Goal: Check status: Check status

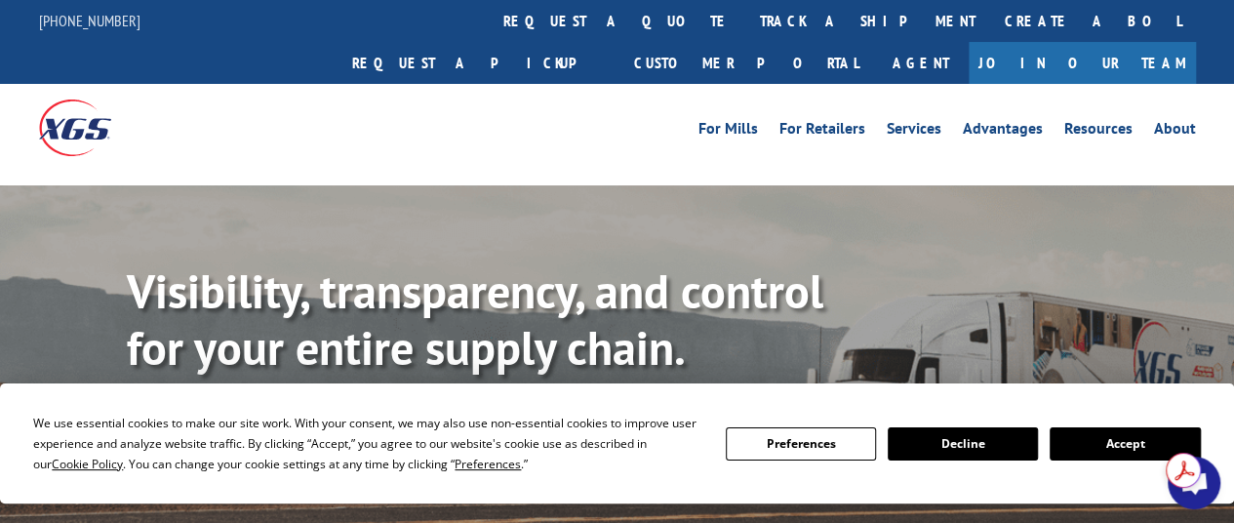
click at [1126, 440] on button "Accept" at bounding box center [1124, 443] width 150 height 33
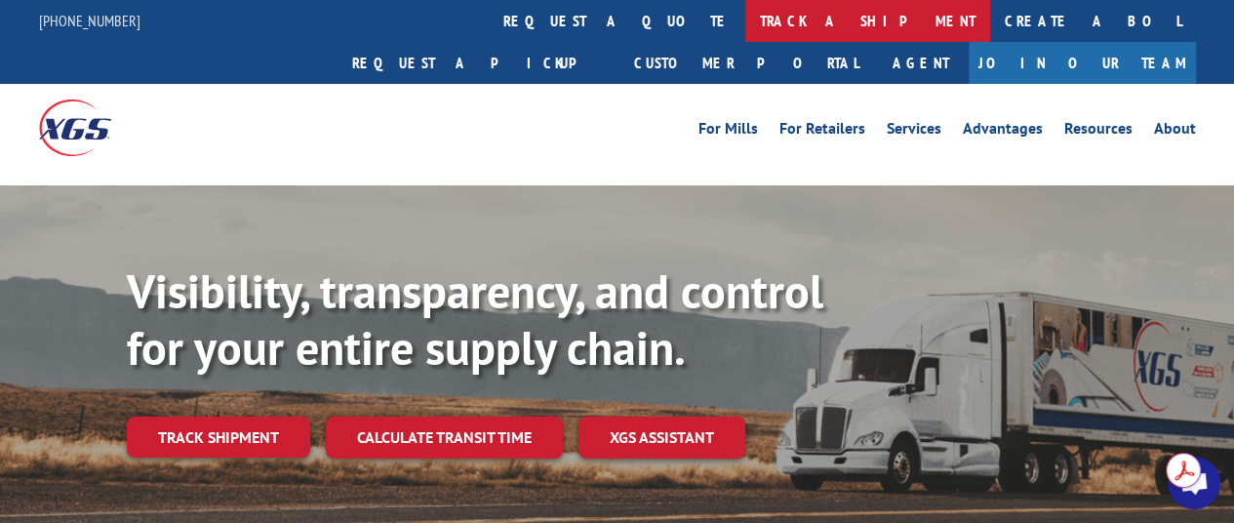
click at [745, 22] on link "track a shipment" at bounding box center [867, 21] width 245 height 42
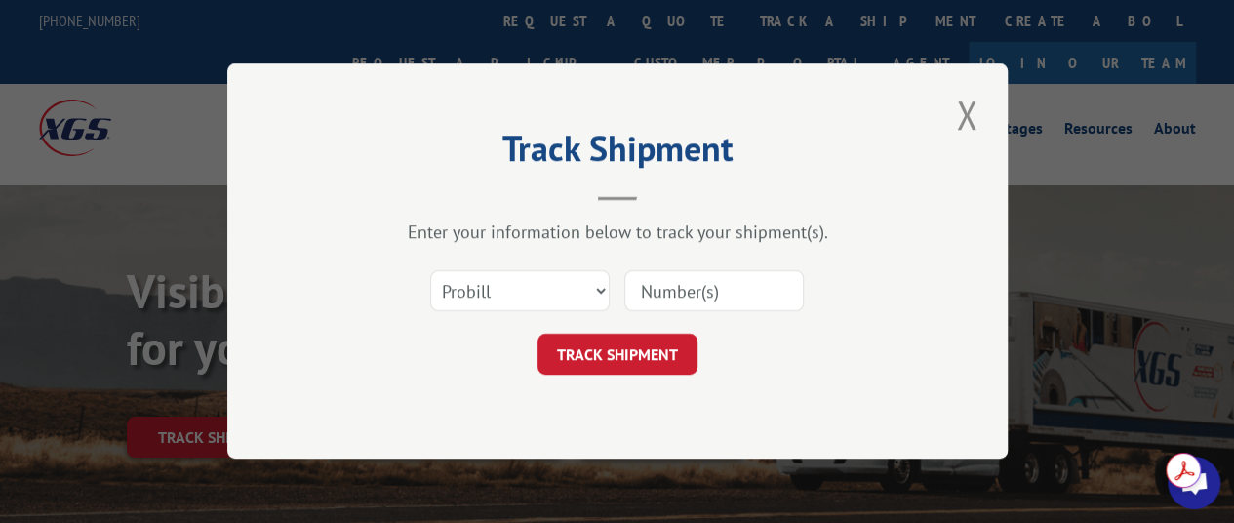
drag, startPoint x: 724, startPoint y: 292, endPoint x: 634, endPoint y: 295, distance: 89.8
click at [634, 295] on input at bounding box center [713, 291] width 179 height 41
type input "2820259"
click at [627, 350] on button "TRACK SHIPMENT" at bounding box center [617, 355] width 160 height 41
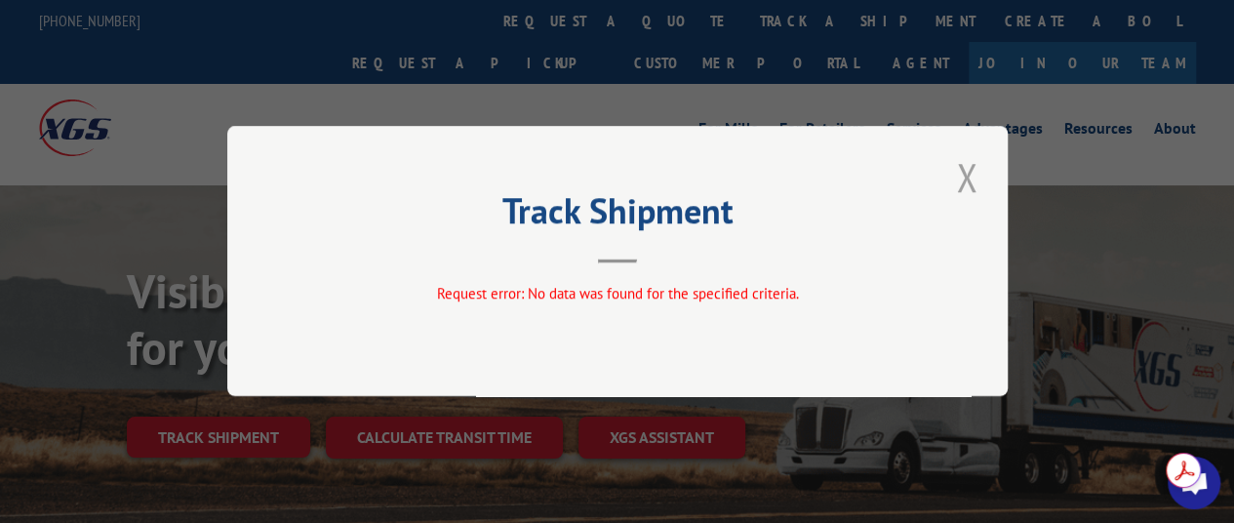
click at [966, 176] on button "Close modal" at bounding box center [966, 177] width 33 height 54
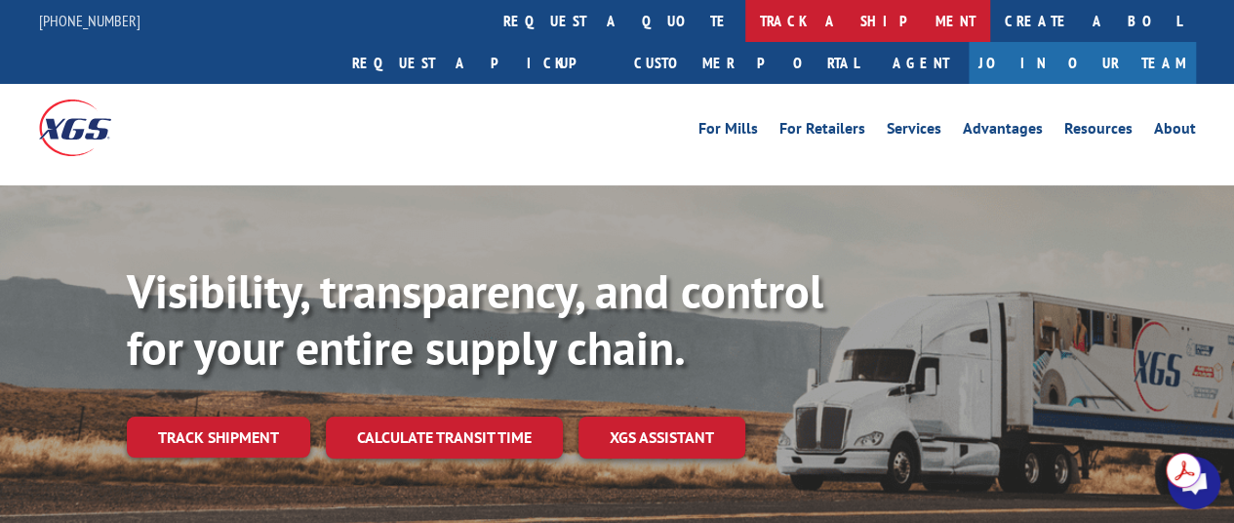
click at [745, 30] on link "track a shipment" at bounding box center [867, 21] width 245 height 42
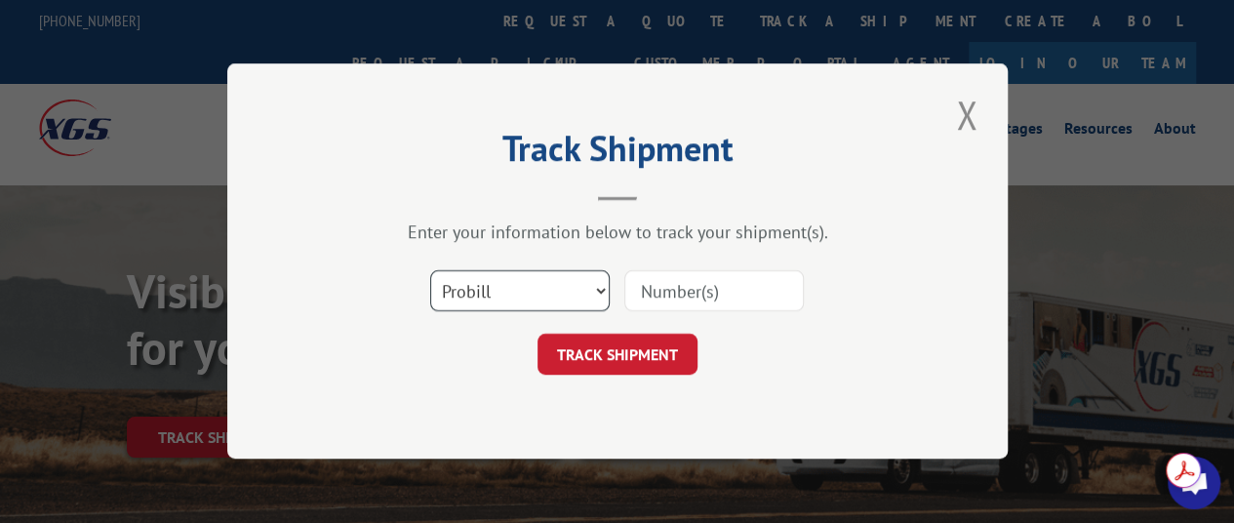
click at [603, 291] on select "Select category... Probill BOL PO" at bounding box center [519, 291] width 179 height 41
select select "bol"
click at [430, 271] on select "Select category... Probill BOL PO" at bounding box center [519, 291] width 179 height 41
click at [708, 294] on input at bounding box center [713, 291] width 179 height 41
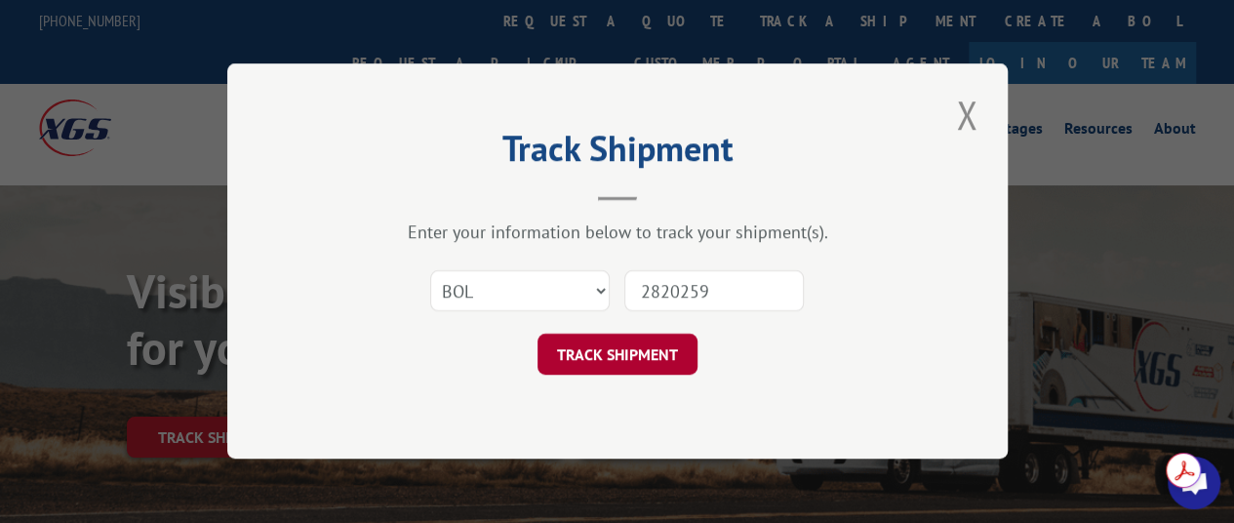
type input "2820259"
click at [620, 360] on button "TRACK SHIPMENT" at bounding box center [617, 355] width 160 height 41
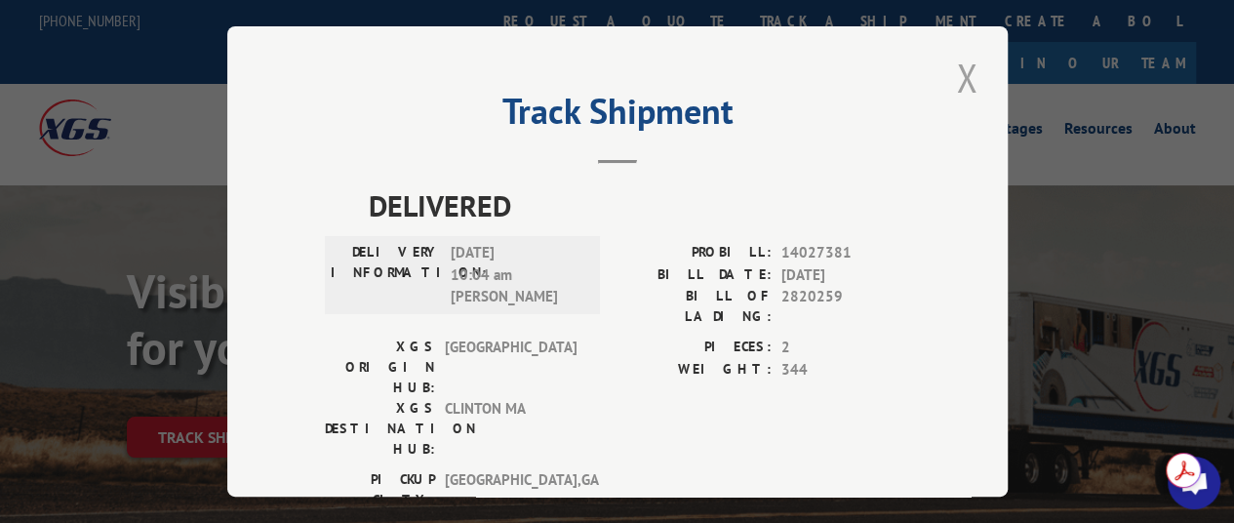
click at [963, 79] on button "Close modal" at bounding box center [966, 78] width 33 height 54
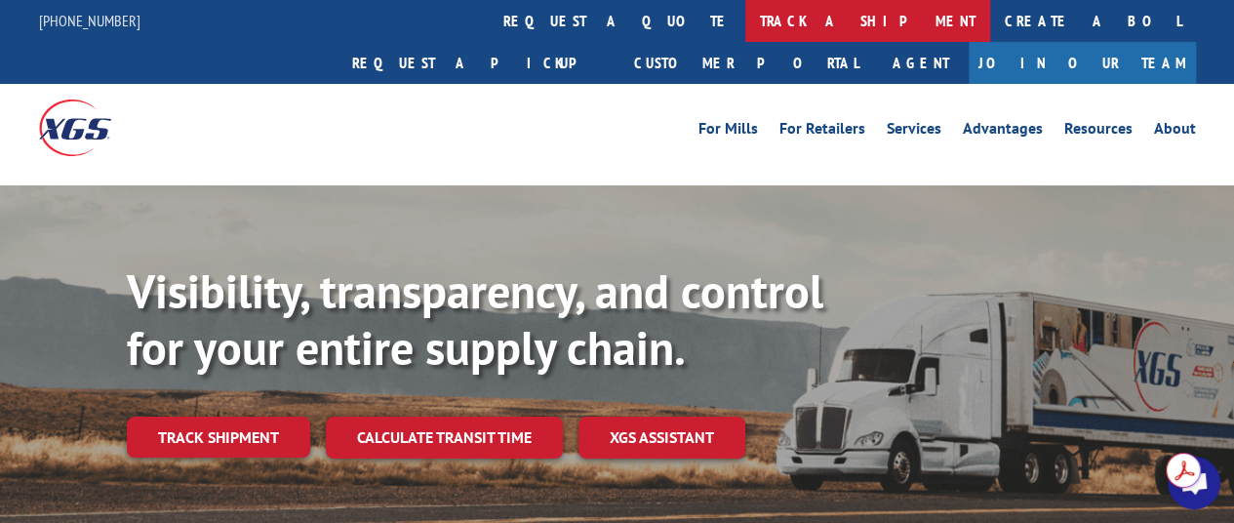
click at [745, 13] on link "track a shipment" at bounding box center [867, 21] width 245 height 42
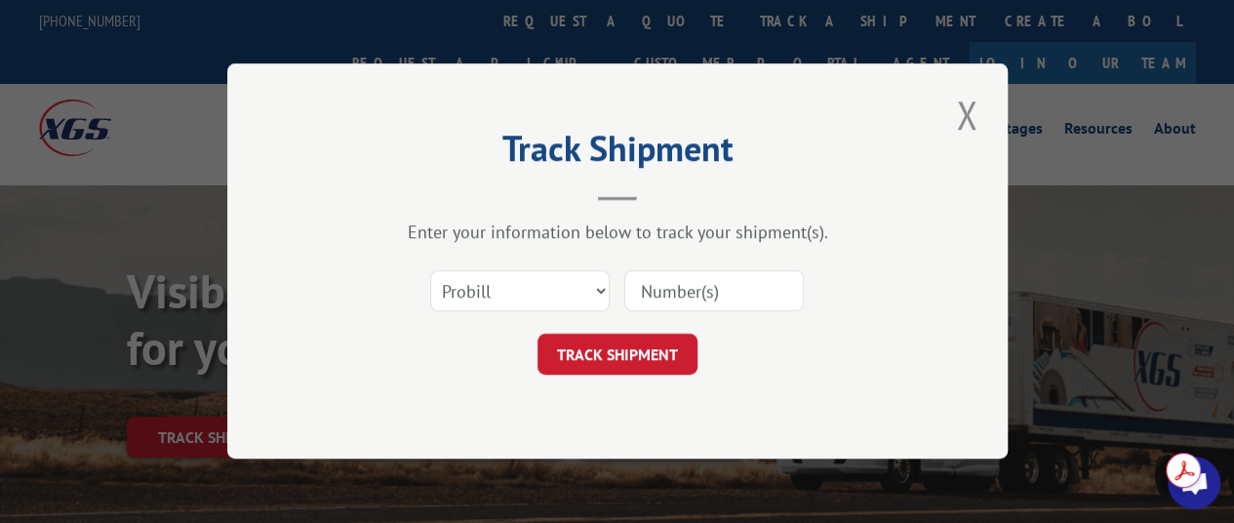
click at [725, 294] on input at bounding box center [713, 291] width 179 height 41
type input "2820087"
click at [647, 354] on button "TRACK SHIPMENT" at bounding box center [617, 355] width 160 height 41
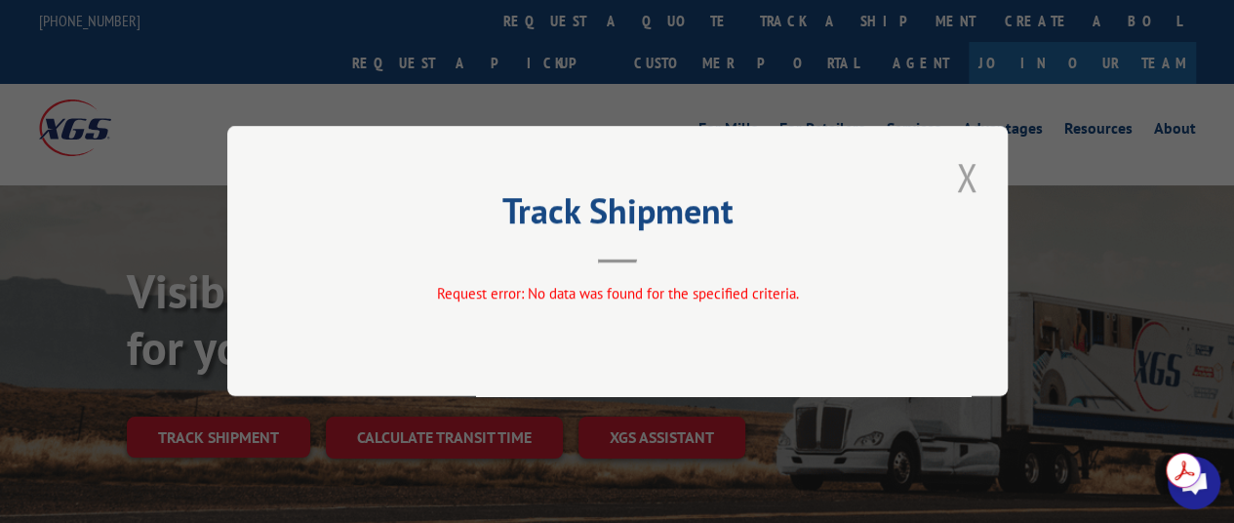
click at [969, 182] on button "Close modal" at bounding box center [966, 177] width 33 height 54
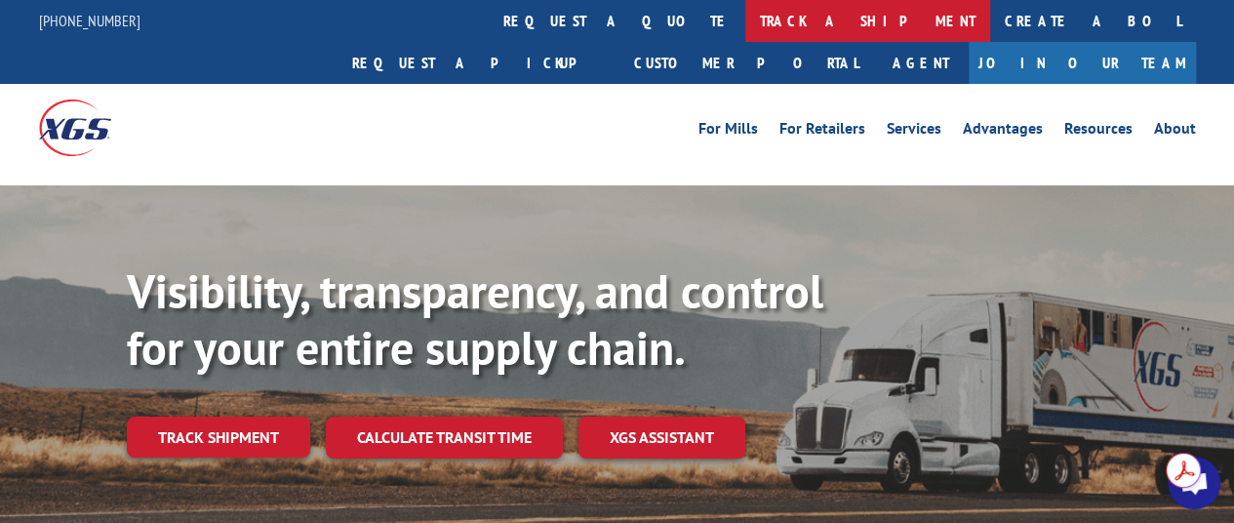
click at [745, 18] on link "track a shipment" at bounding box center [867, 21] width 245 height 42
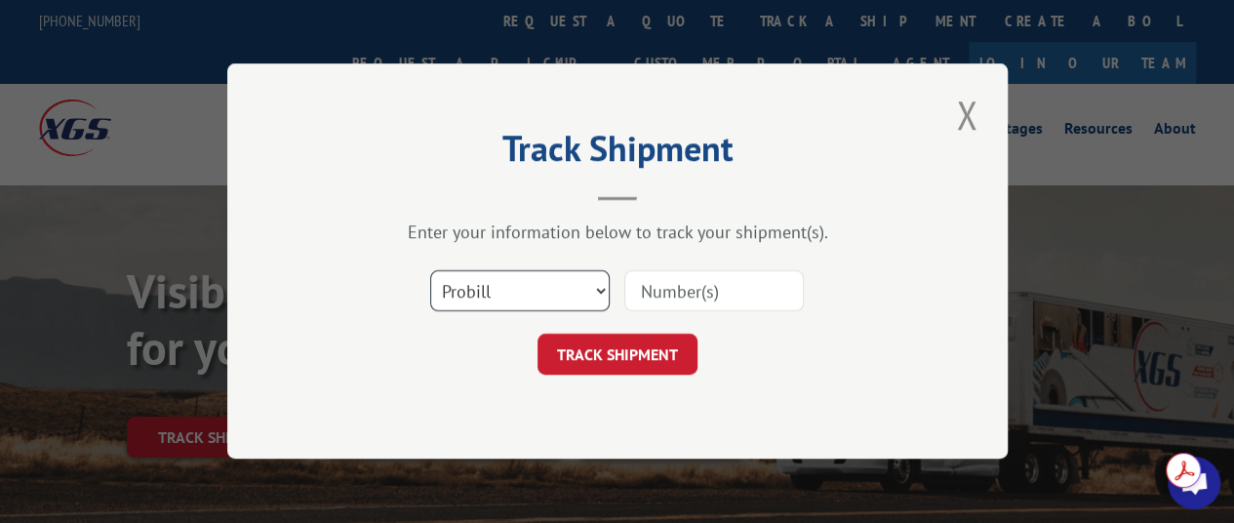
click at [609, 283] on select "Select category... Probill BOL PO" at bounding box center [519, 291] width 179 height 41
select select "bol"
click at [430, 271] on select "Select category... Probill BOL PO" at bounding box center [519, 291] width 179 height 41
click at [708, 294] on input at bounding box center [713, 291] width 179 height 41
type input "2820087"
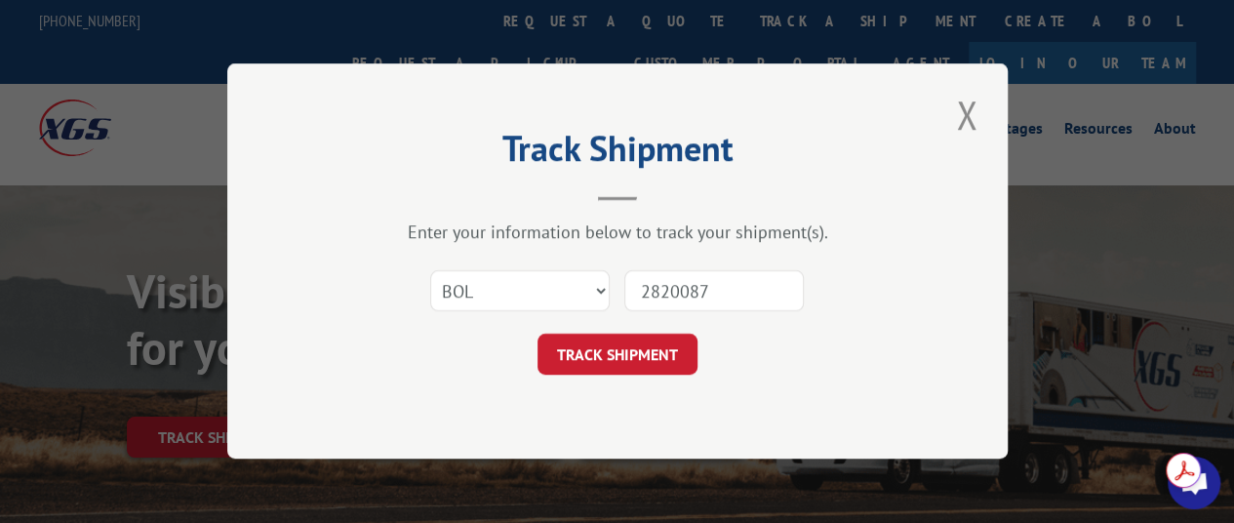
click at [604, 354] on button "TRACK SHIPMENT" at bounding box center [617, 355] width 160 height 41
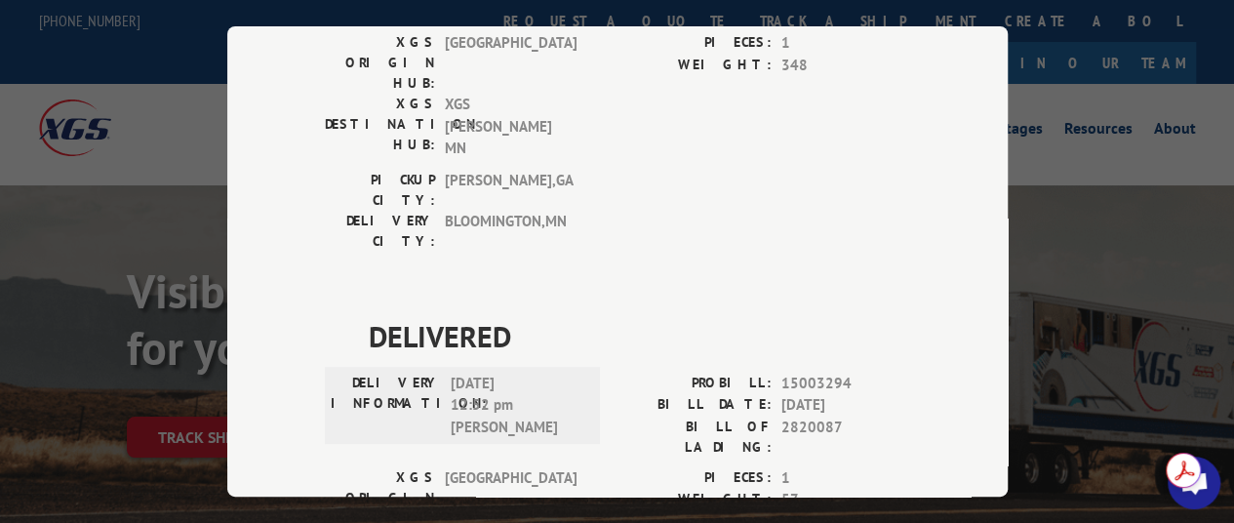
scroll to position [158, 0]
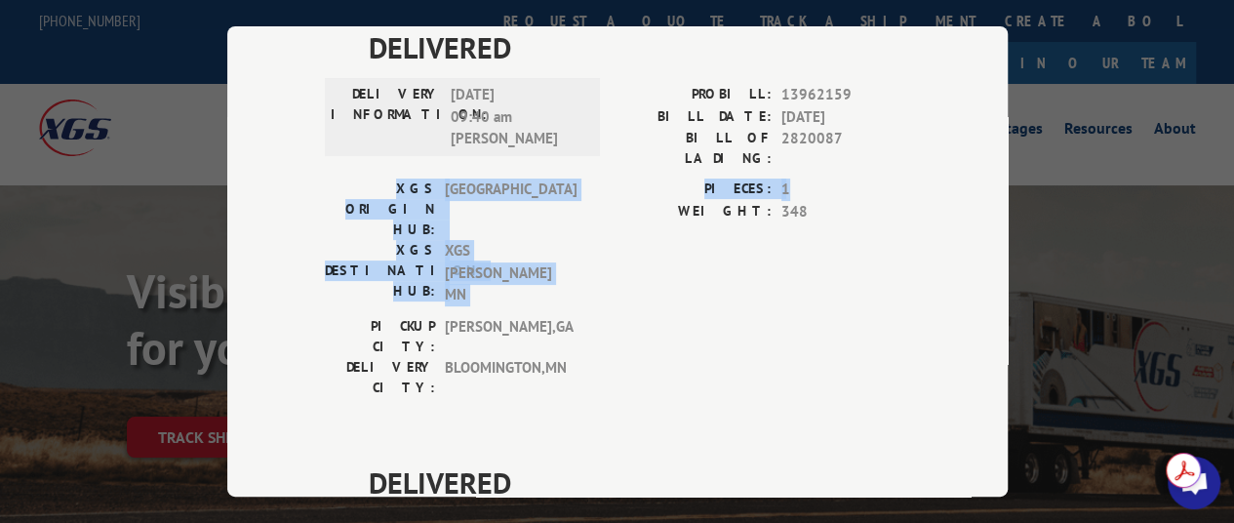
click at [1094, 163] on div "Track Shipment DELIVERED DELIVERY INFORMATION: [DATE] 09:40 am [PERSON_NAME]: 1…" at bounding box center [617, 261] width 1234 height 523
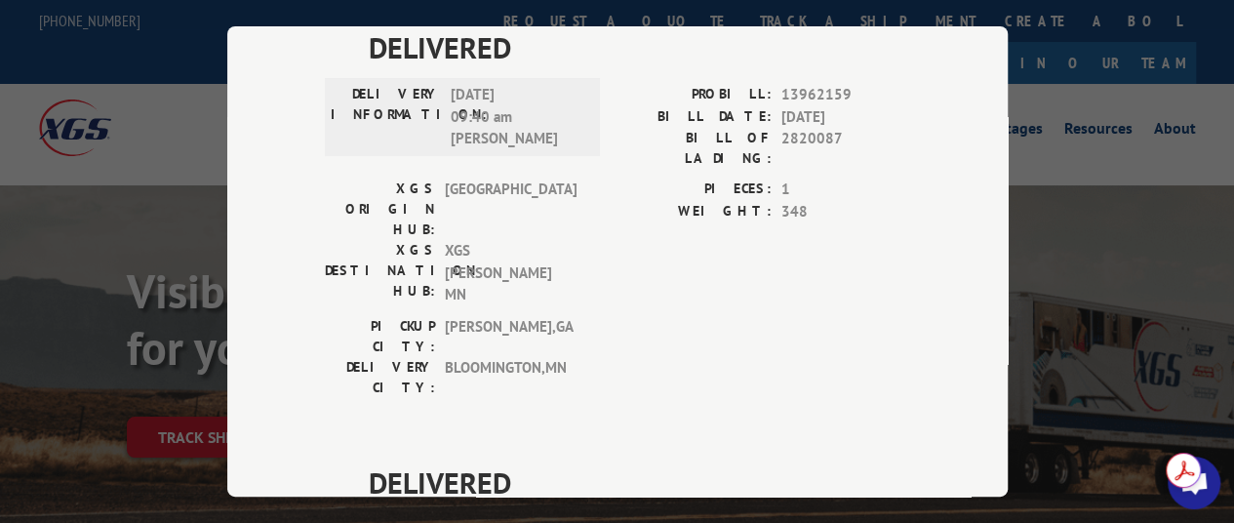
click at [1106, 253] on div "Track Shipment DELIVERED DELIVERY INFORMATION: [DATE] 09:40 am [PERSON_NAME]: 1…" at bounding box center [617, 261] width 1234 height 523
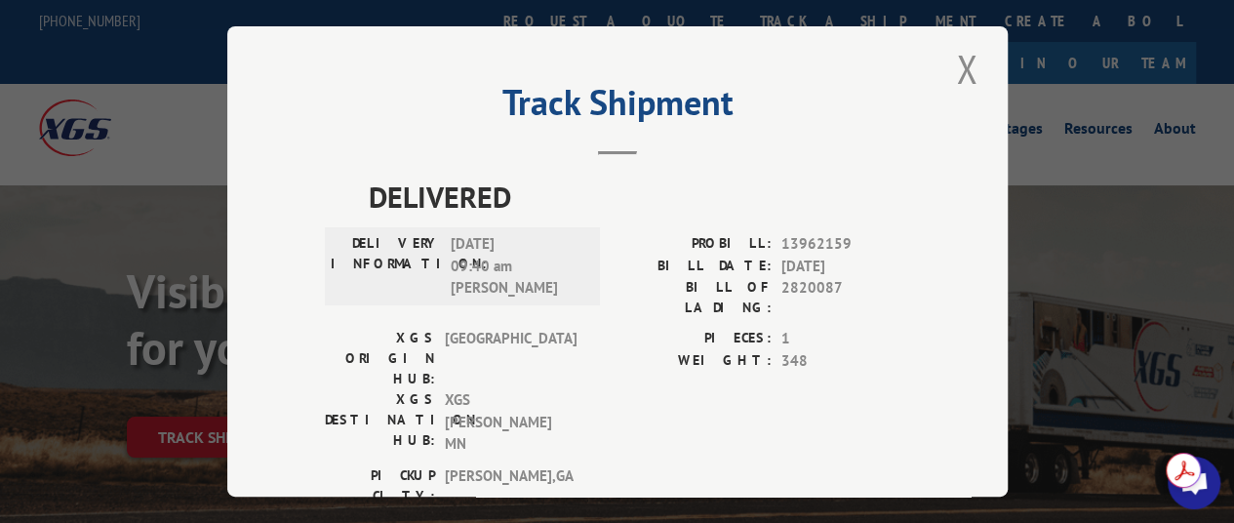
scroll to position [0, 0]
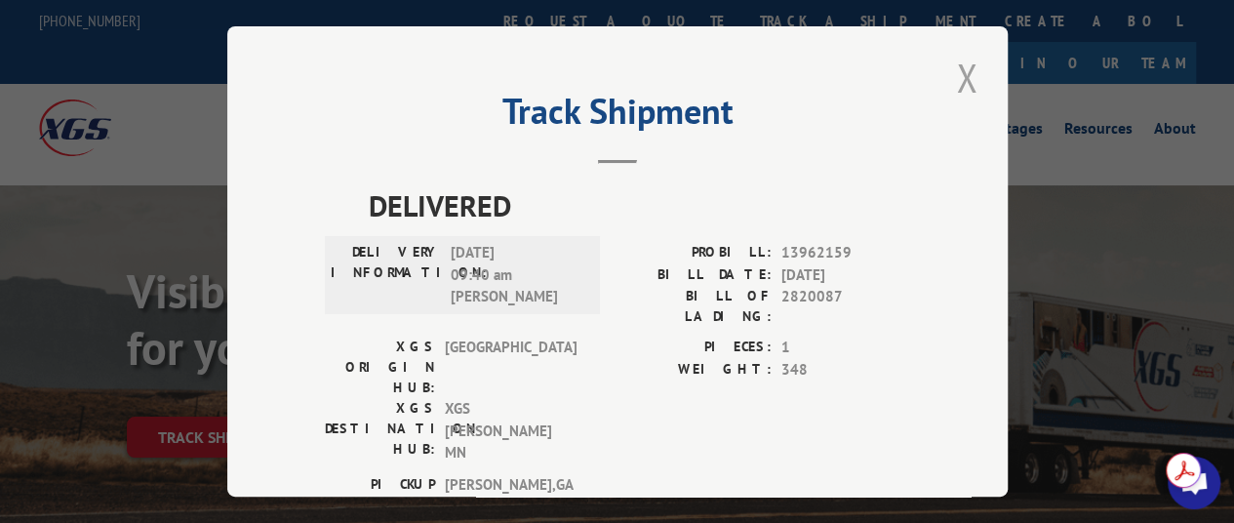
click at [966, 69] on button "Close modal" at bounding box center [966, 78] width 33 height 54
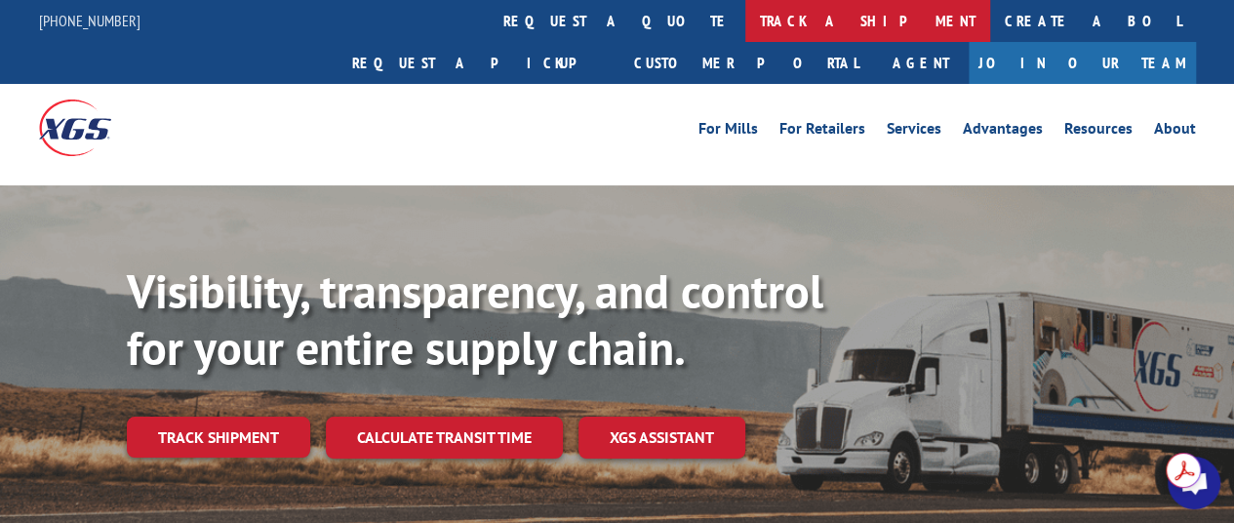
click at [745, 19] on link "track a shipment" at bounding box center [867, 21] width 245 height 42
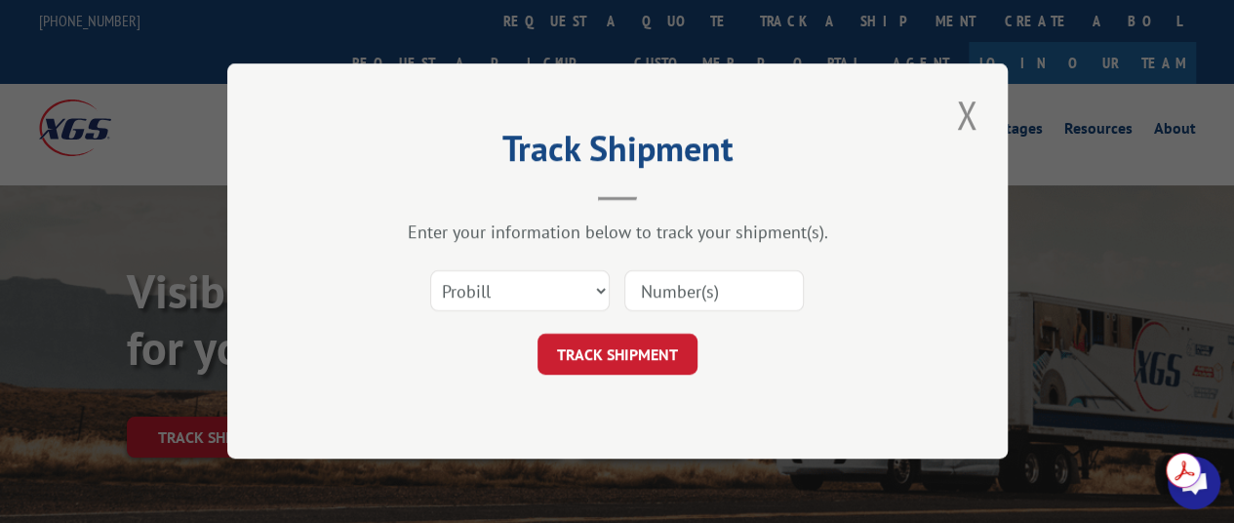
click at [735, 297] on input at bounding box center [713, 291] width 179 height 41
type input "2820259"
click at [657, 349] on button "TRACK SHIPMENT" at bounding box center [617, 355] width 160 height 41
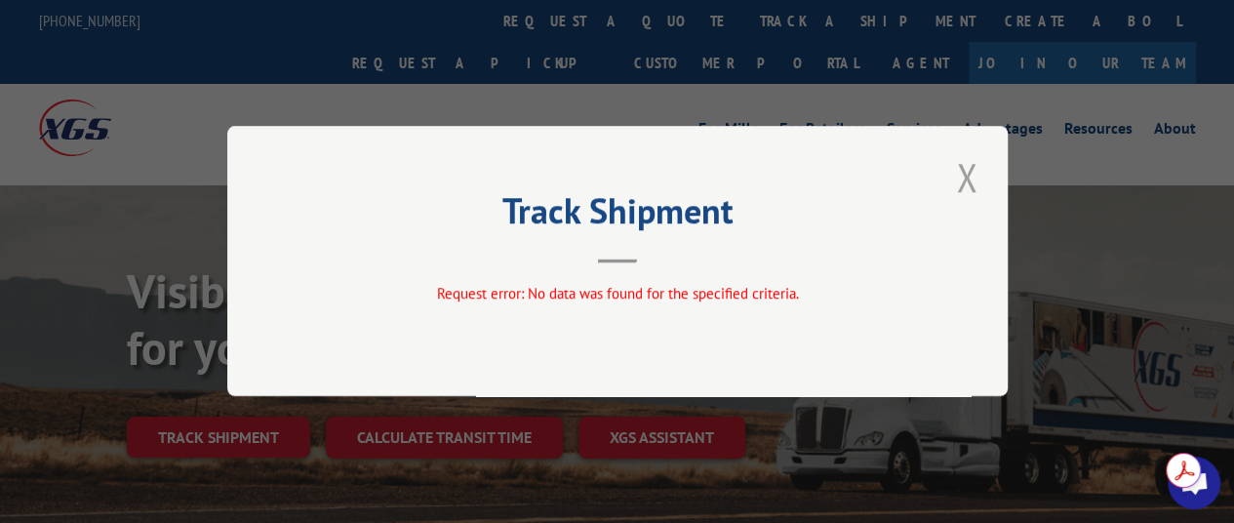
click at [974, 184] on button "Close modal" at bounding box center [966, 177] width 33 height 54
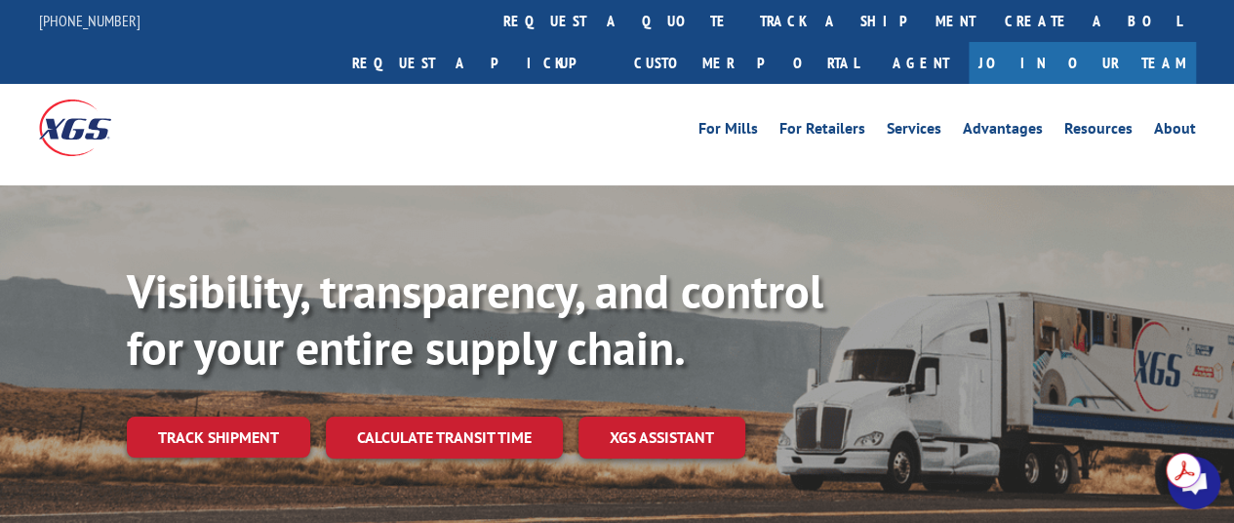
click at [745, 23] on link "track a shipment" at bounding box center [867, 21] width 245 height 42
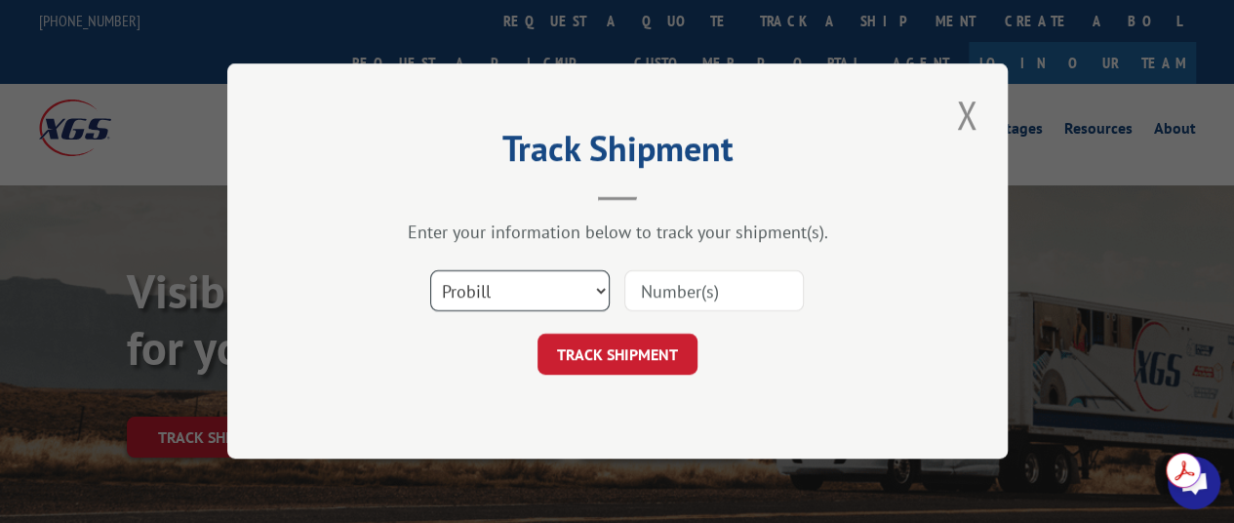
click at [570, 294] on select "Select category... Probill BOL PO" at bounding box center [519, 291] width 179 height 41
select select "bol"
click at [430, 271] on select "Select category... Probill BOL PO" at bounding box center [519, 291] width 179 height 41
click at [688, 289] on input at bounding box center [713, 291] width 179 height 41
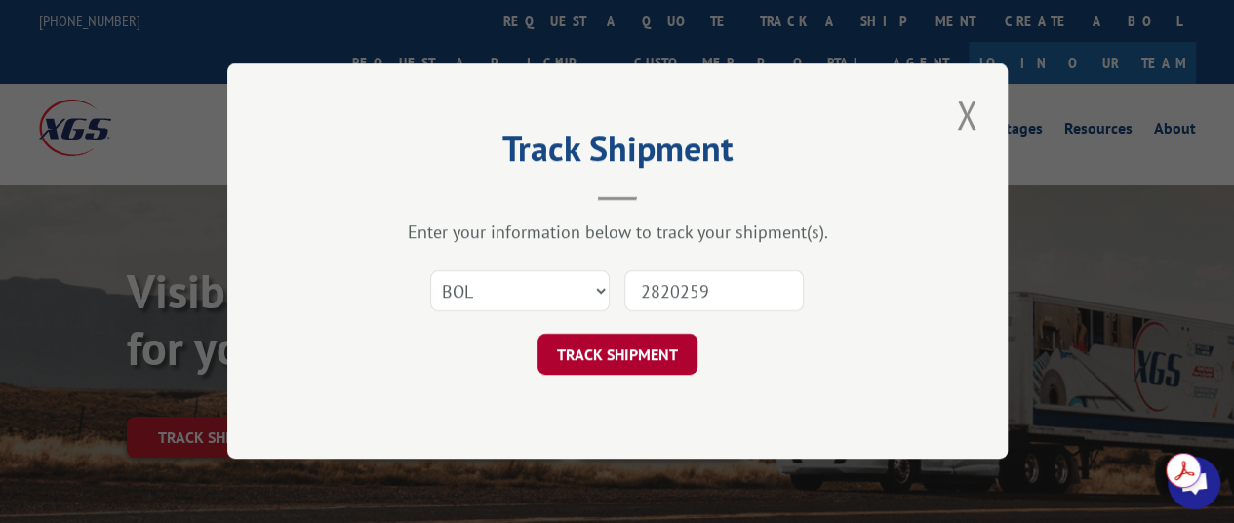
type input "2820259"
click at [648, 348] on button "TRACK SHIPMENT" at bounding box center [617, 355] width 160 height 41
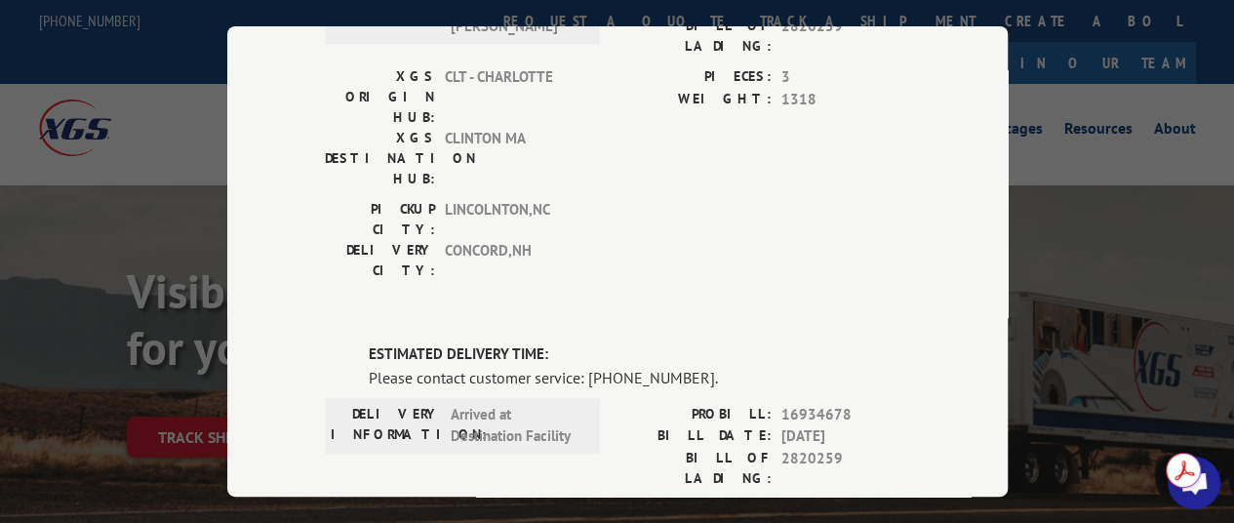
scroll to position [798, 0]
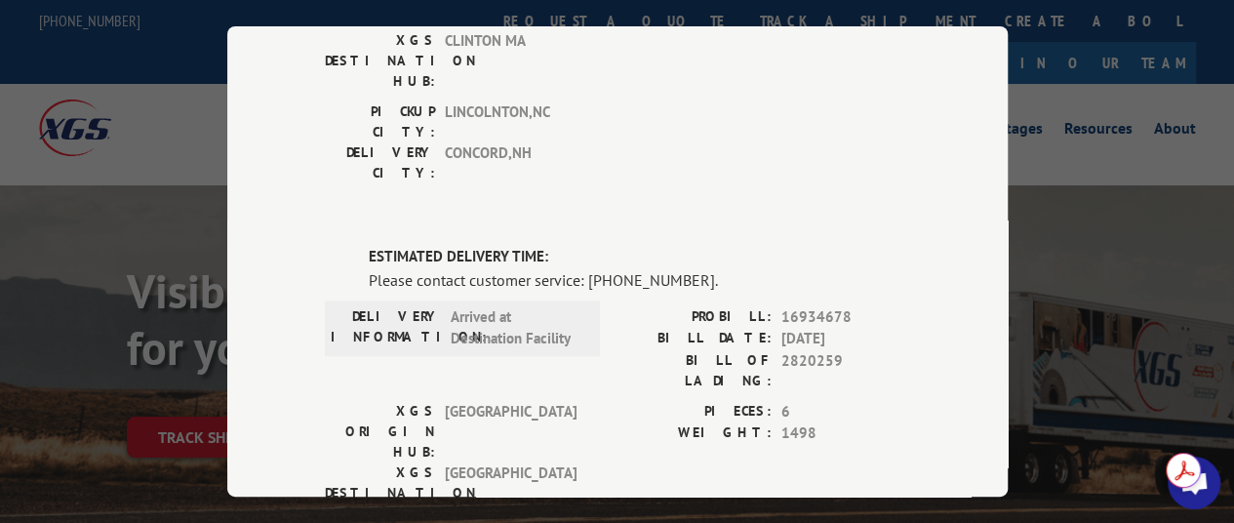
click at [1088, 290] on div "Track Shipment DELIVERED DELIVERY INFORMATION: [DATE] 10:04 am [PERSON_NAME]: 1…" at bounding box center [617, 261] width 1234 height 523
